Goal: Check status: Check status

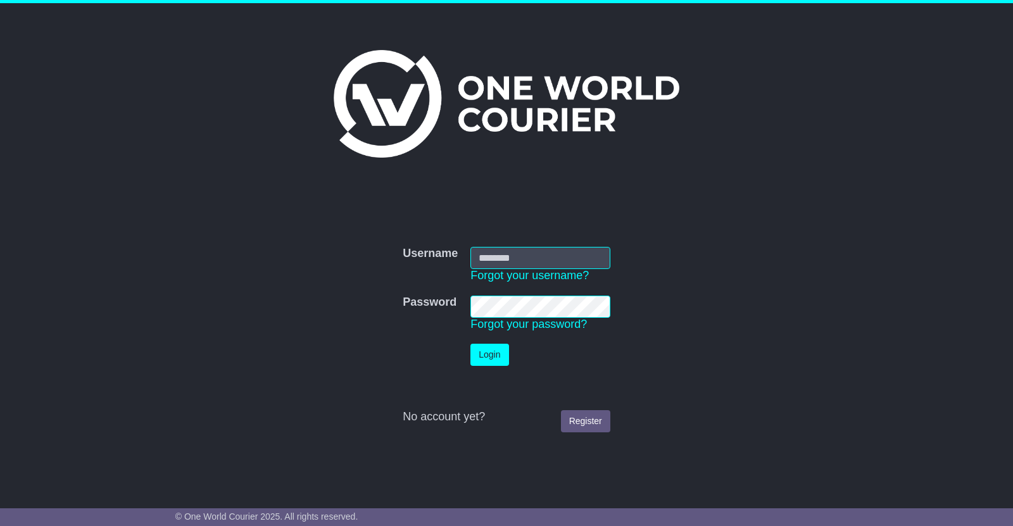
type input "**********"
click at [486, 351] on button "Login" at bounding box center [489, 355] width 38 height 22
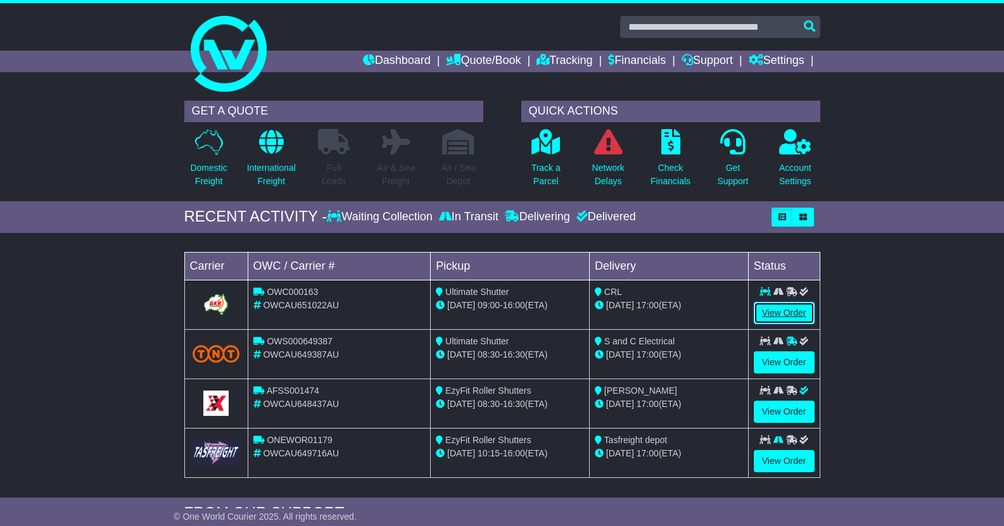
click at [799, 306] on link "View Order" at bounding box center [783, 313] width 61 height 22
